Goal: Transaction & Acquisition: Purchase product/service

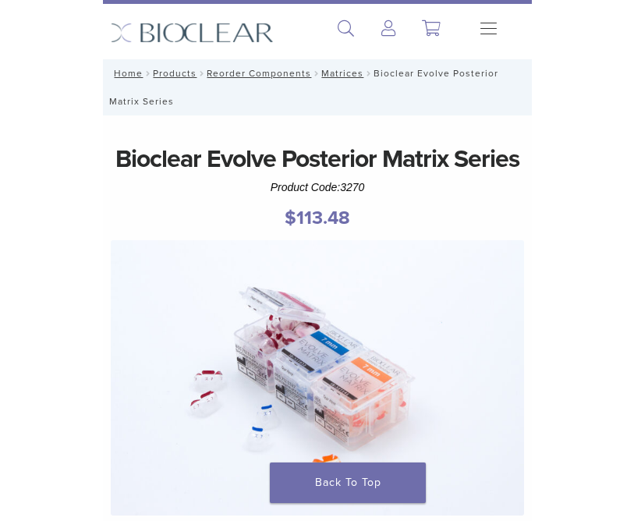
scroll to position [16, 0]
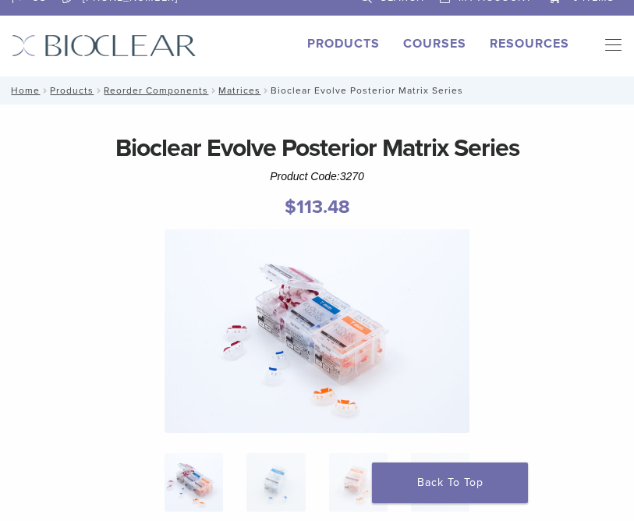
click at [340, 41] on link "Products" at bounding box center [343, 44] width 73 height 16
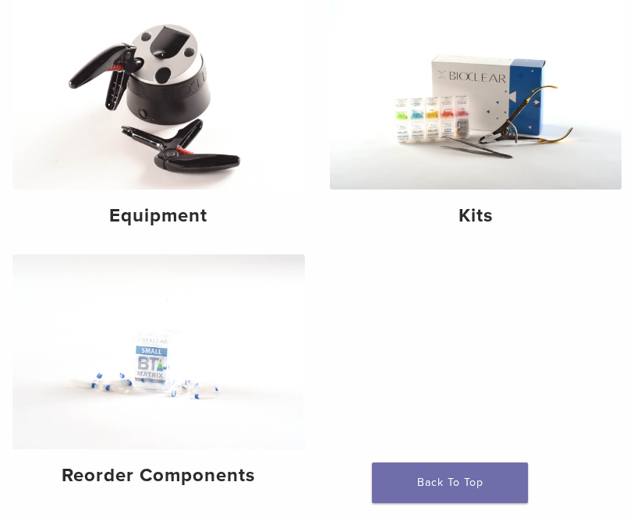
scroll to position [193, 0]
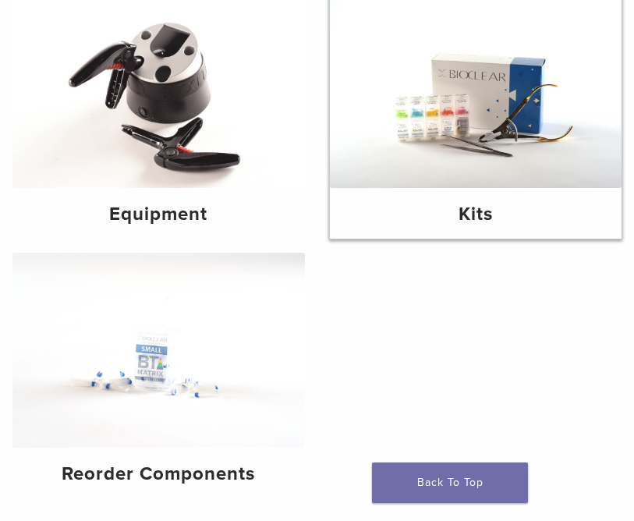
click at [478, 126] on img at bounding box center [476, 90] width 292 height 195
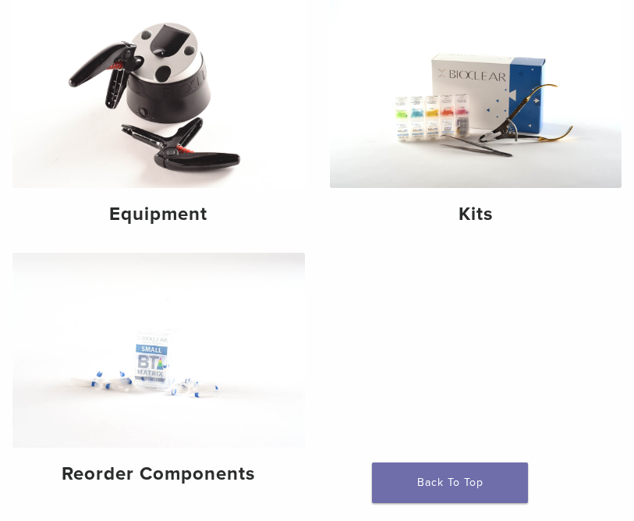
scroll to position [174, 0]
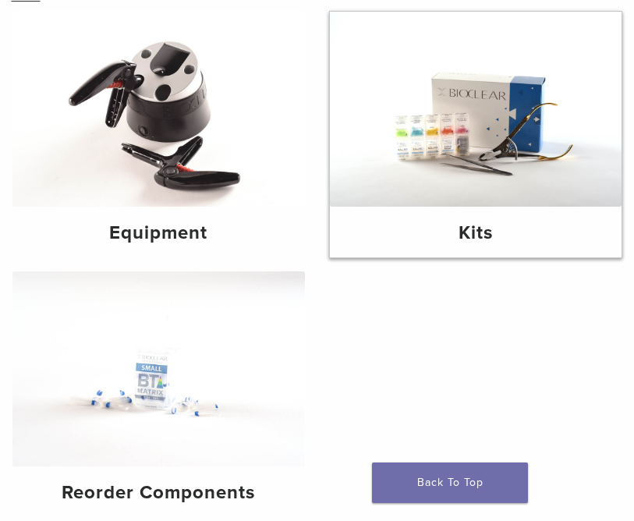
click at [478, 149] on img at bounding box center [476, 109] width 292 height 195
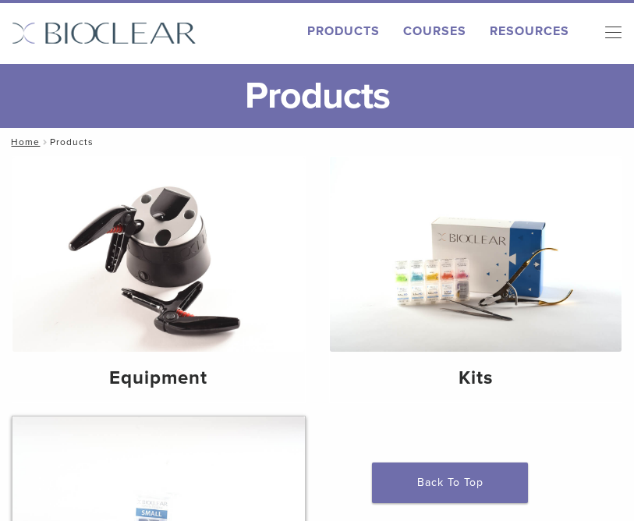
scroll to position [0, 0]
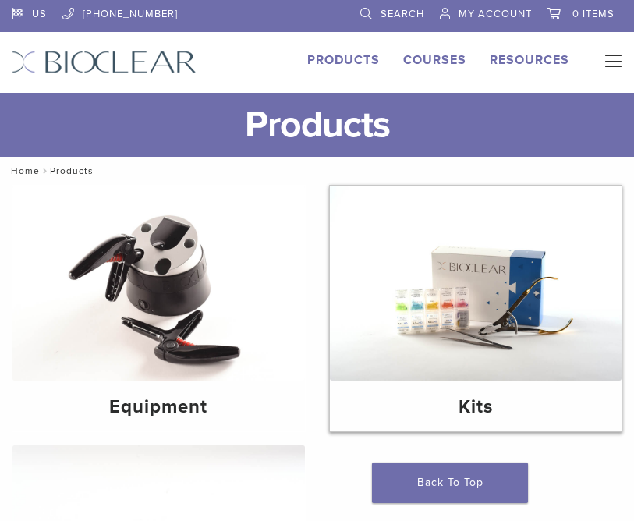
click at [470, 363] on img at bounding box center [476, 283] width 292 height 195
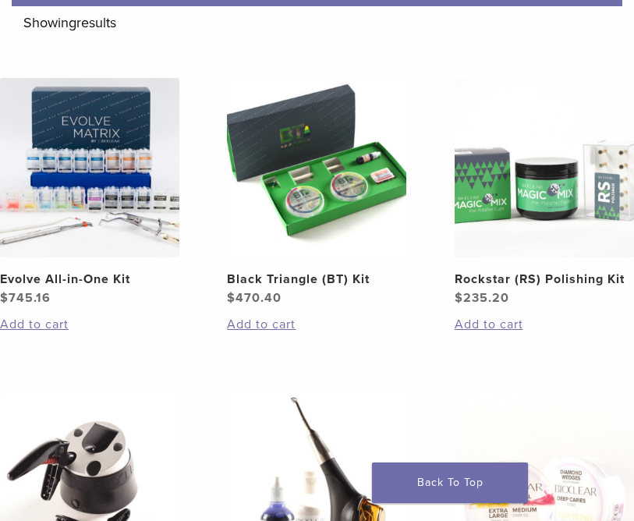
scroll to position [240, 0]
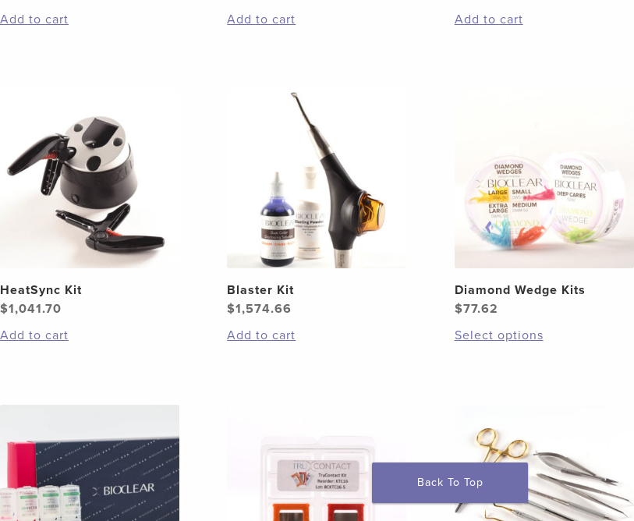
scroll to position [552, 0]
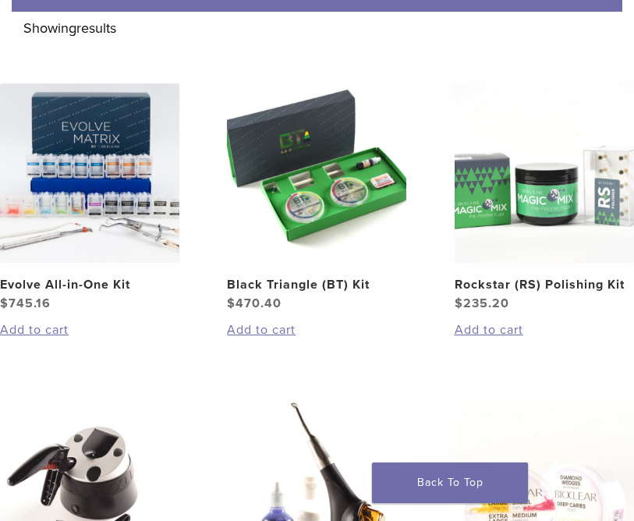
scroll to position [235, 0]
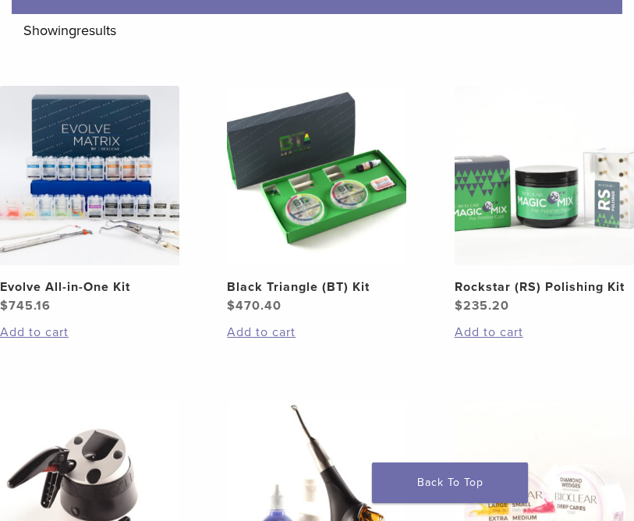
click at [96, 186] on img at bounding box center [89, 175] width 179 height 179
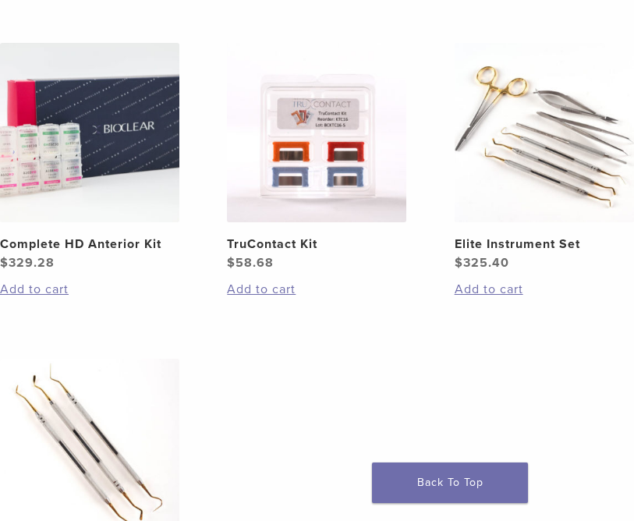
scroll to position [895, 0]
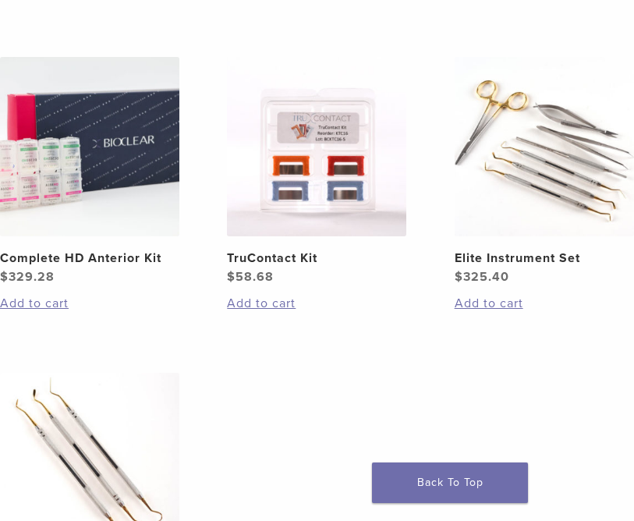
click at [171, 377] on img at bounding box center [89, 462] width 179 height 179
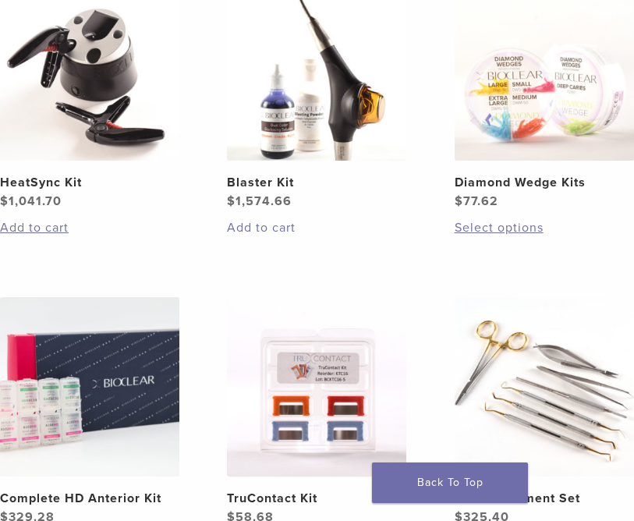
scroll to position [625, 0]
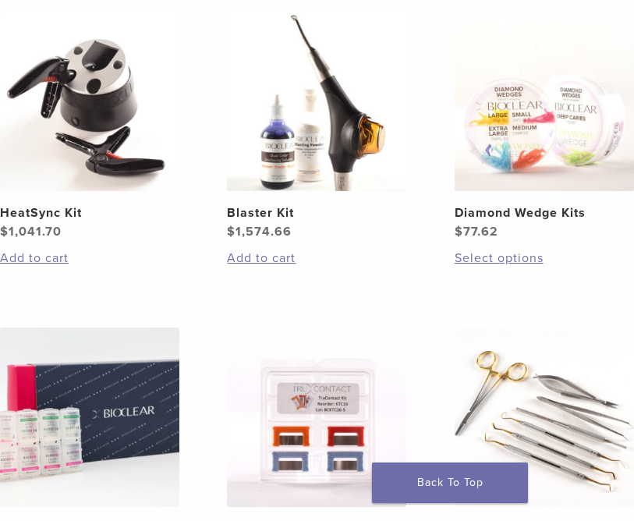
click at [305, 168] on img at bounding box center [316, 101] width 179 height 179
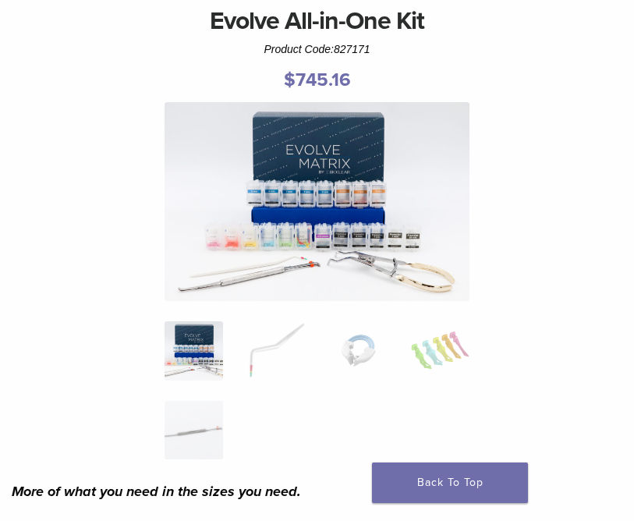
scroll to position [148, 0]
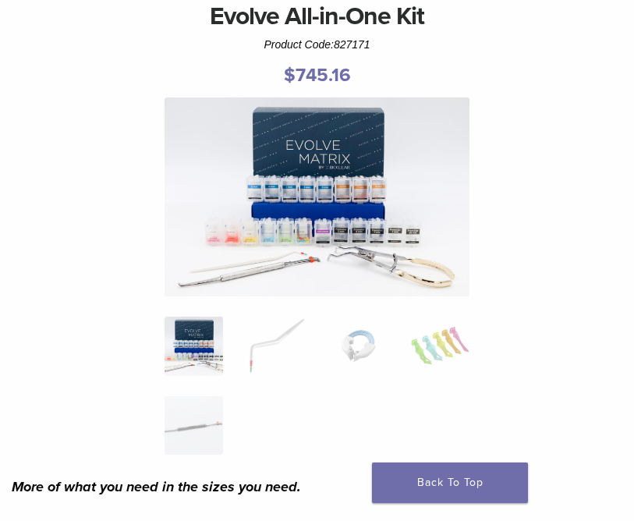
click at [300, 217] on img at bounding box center [318, 196] width 306 height 199
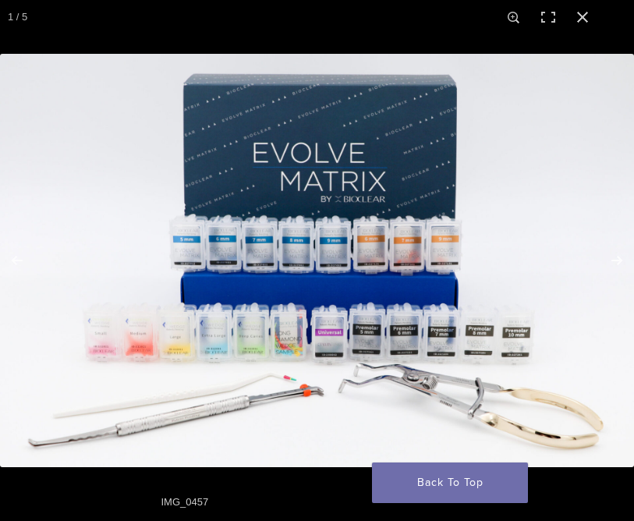
click at [586, 17] on button "Close (Esc)" at bounding box center [582, 17] width 34 height 34
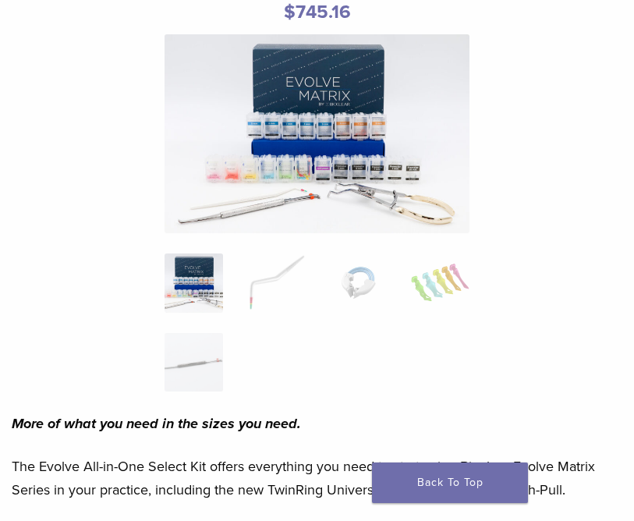
scroll to position [0, 0]
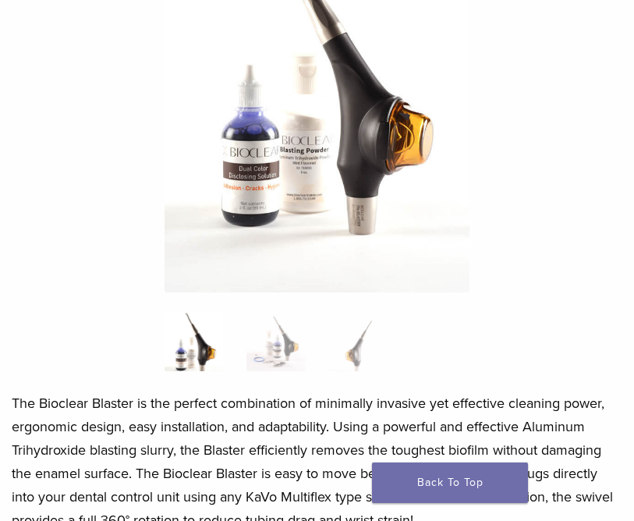
scroll to position [373, 0]
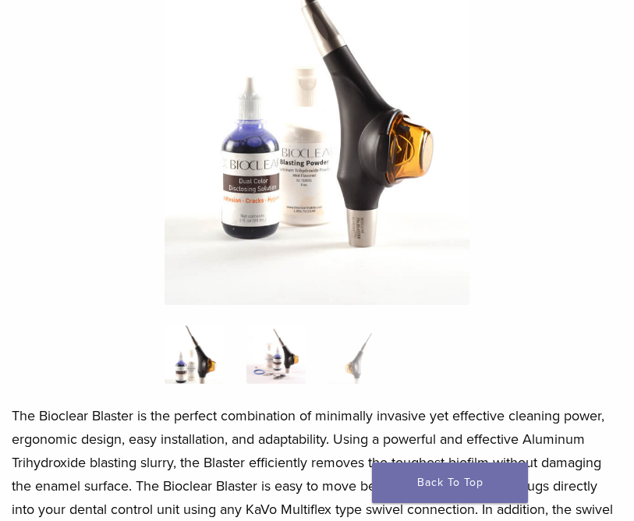
click at [280, 335] on img at bounding box center [275, 353] width 58 height 58
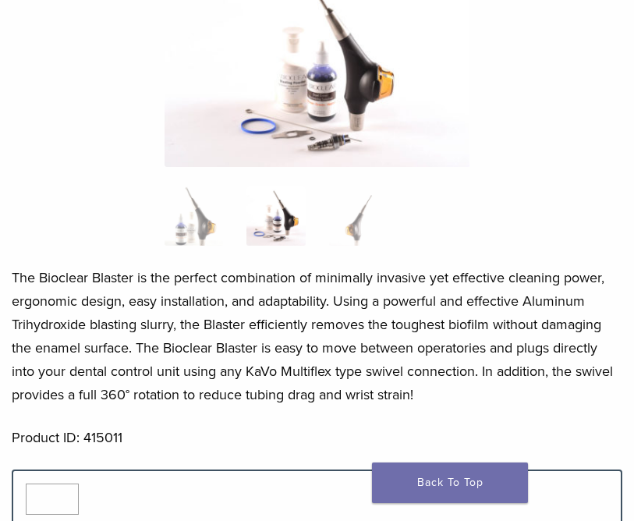
scroll to position [282, 0]
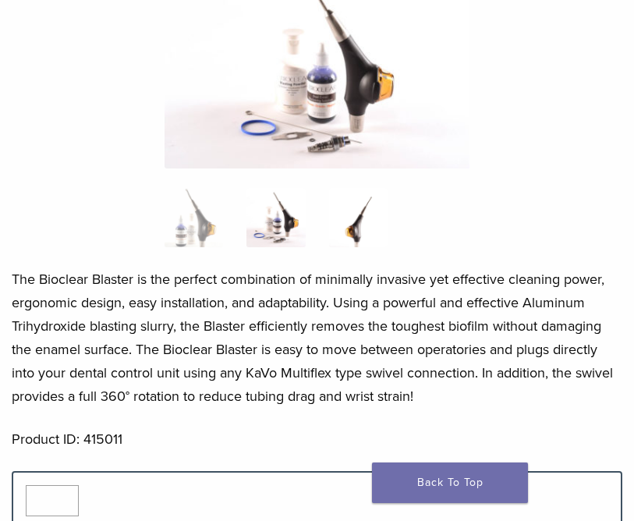
click at [358, 236] on img at bounding box center [358, 217] width 58 height 58
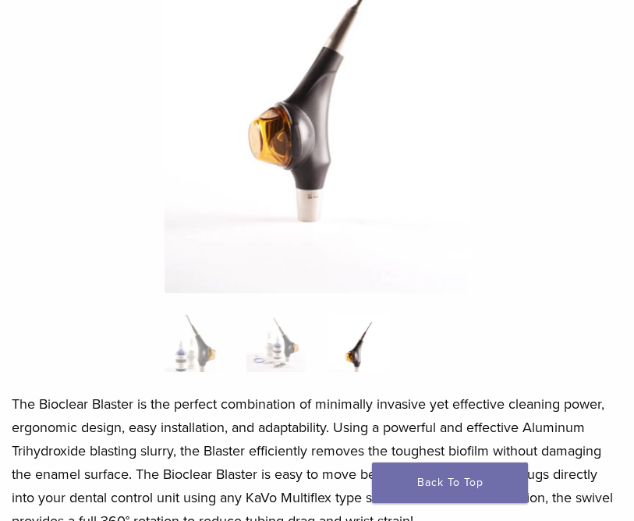
scroll to position [416, 0]
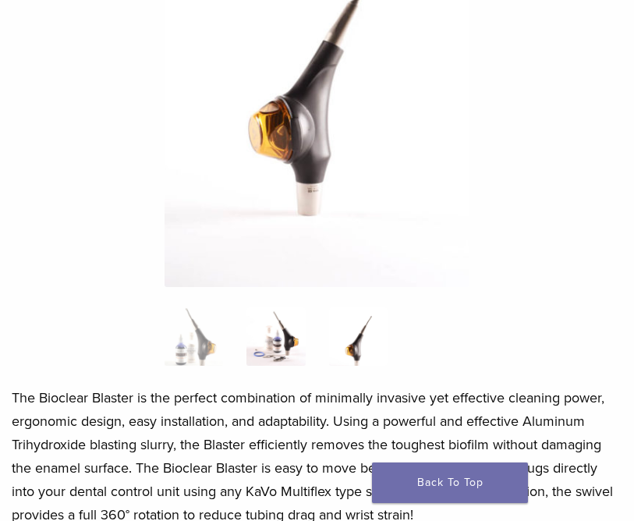
click at [280, 338] on img at bounding box center [275, 336] width 58 height 58
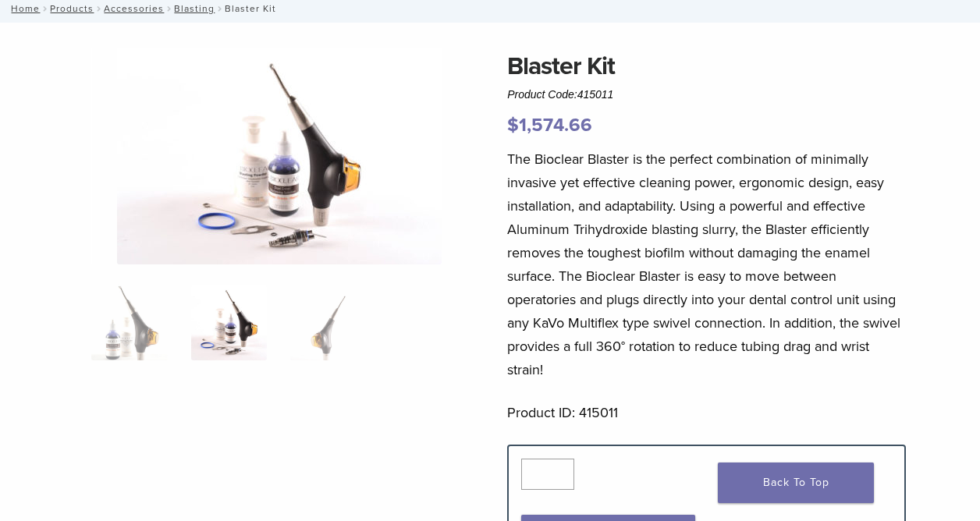
scroll to position [96, 0]
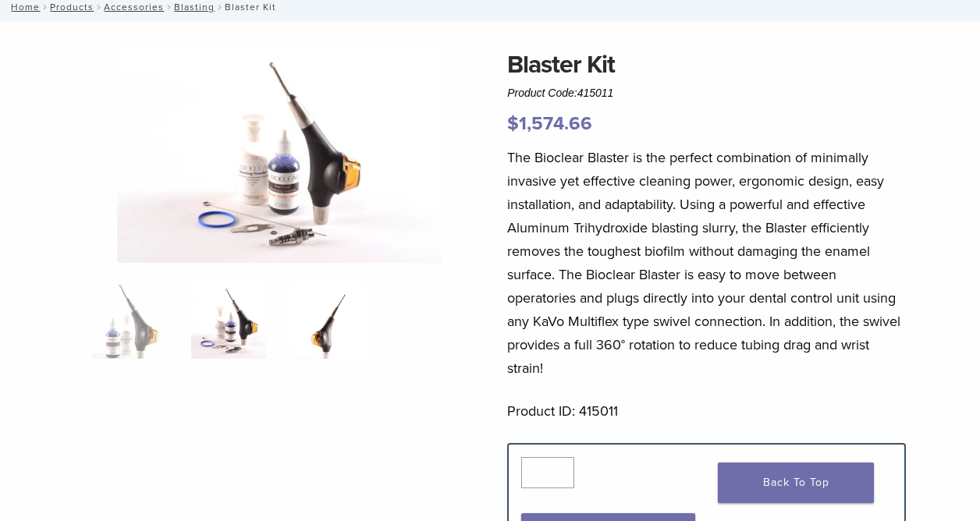
click at [328, 350] on img at bounding box center [328, 321] width 76 height 76
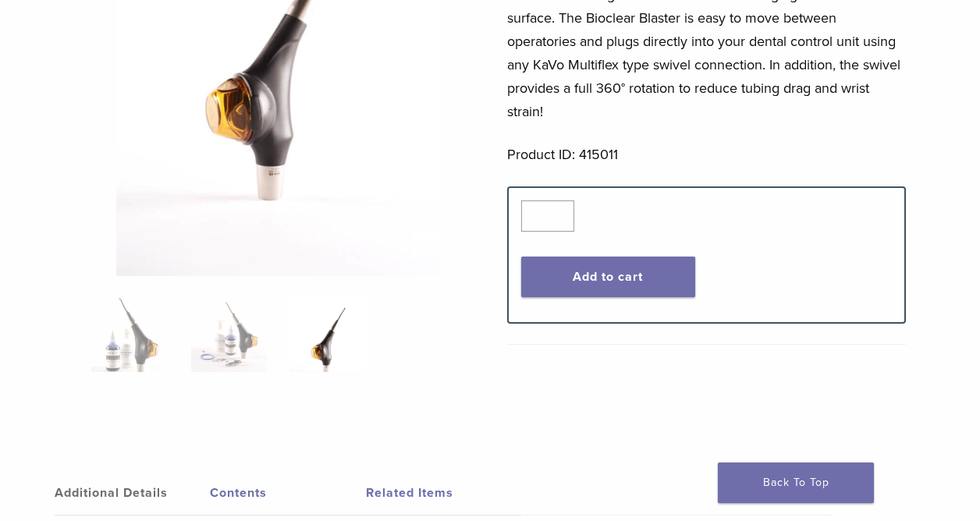
scroll to position [353, 0]
click at [206, 356] on img at bounding box center [229, 334] width 76 height 76
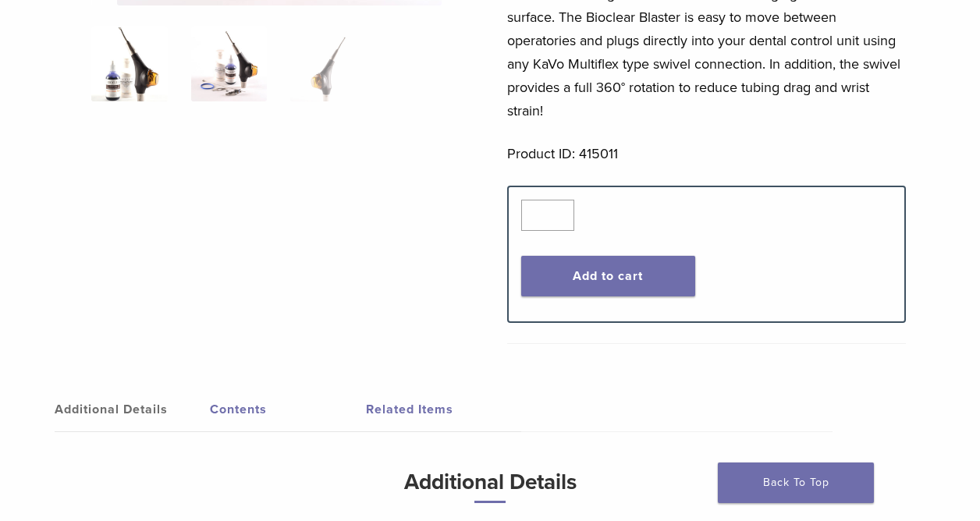
click at [119, 62] on img at bounding box center [129, 64] width 76 height 76
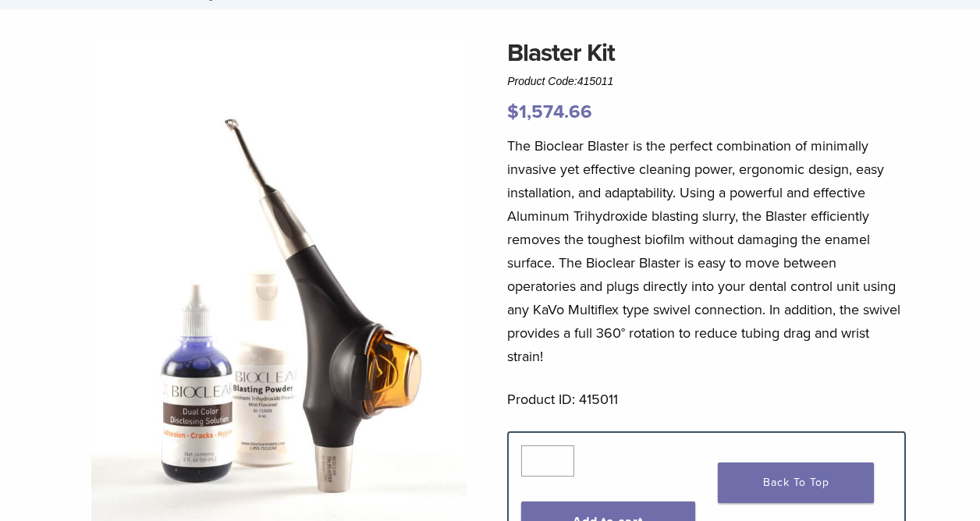
scroll to position [0, 0]
